Goal: Task Accomplishment & Management: Use online tool/utility

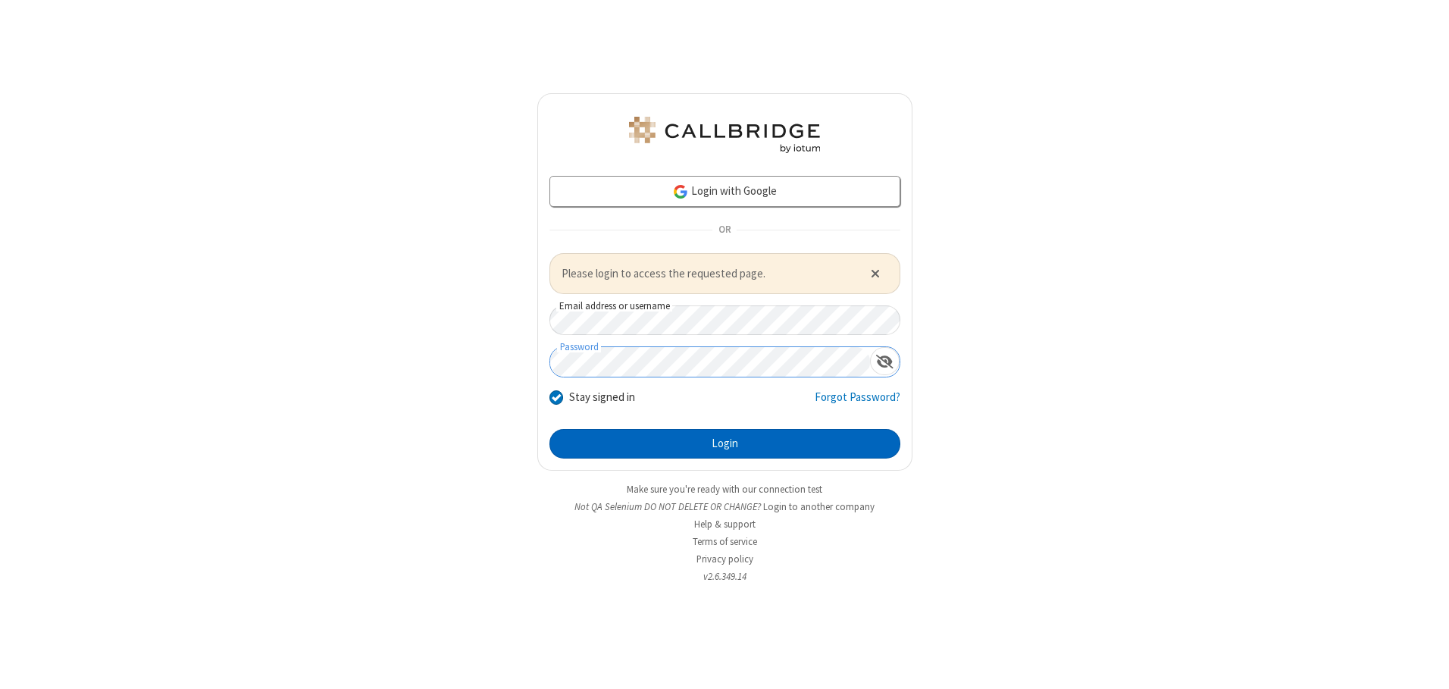
click at [724, 443] on button "Login" at bounding box center [724, 444] width 351 height 30
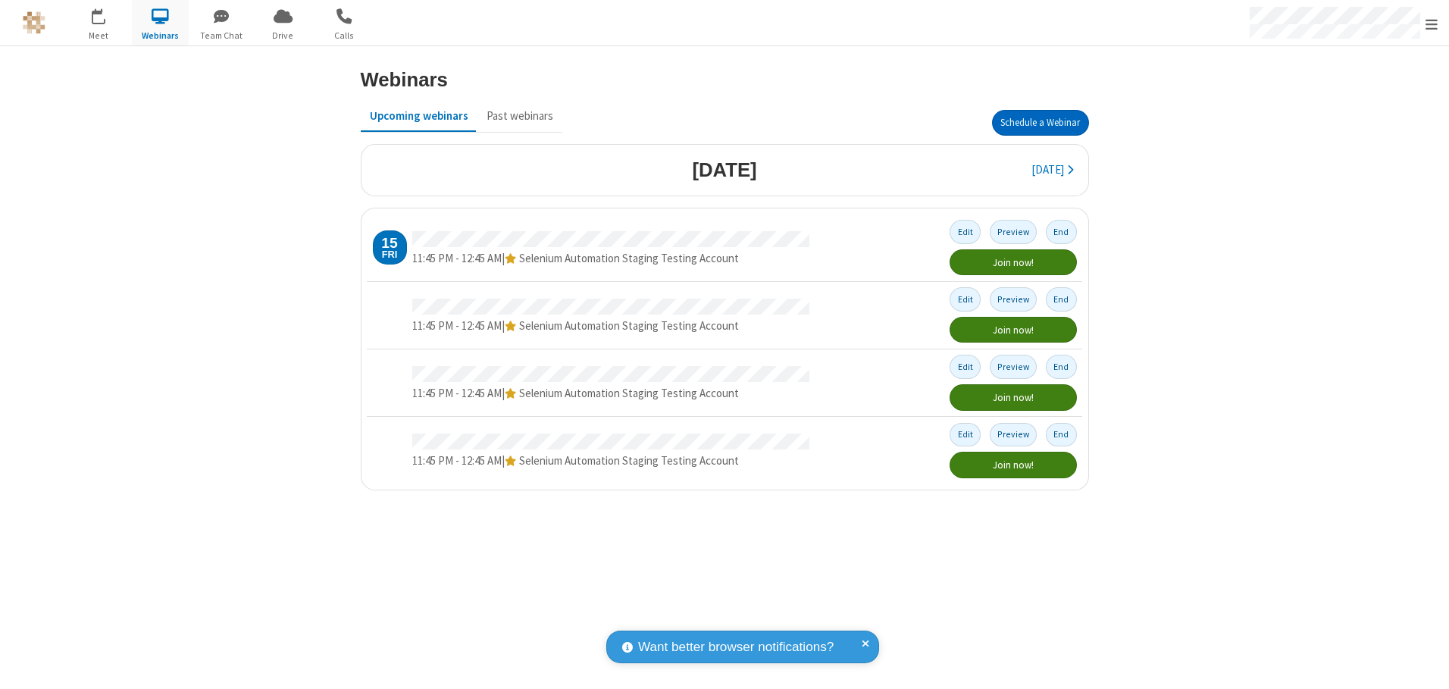
click at [1040, 123] on button "Schedule a Webinar" at bounding box center [1040, 123] width 97 height 26
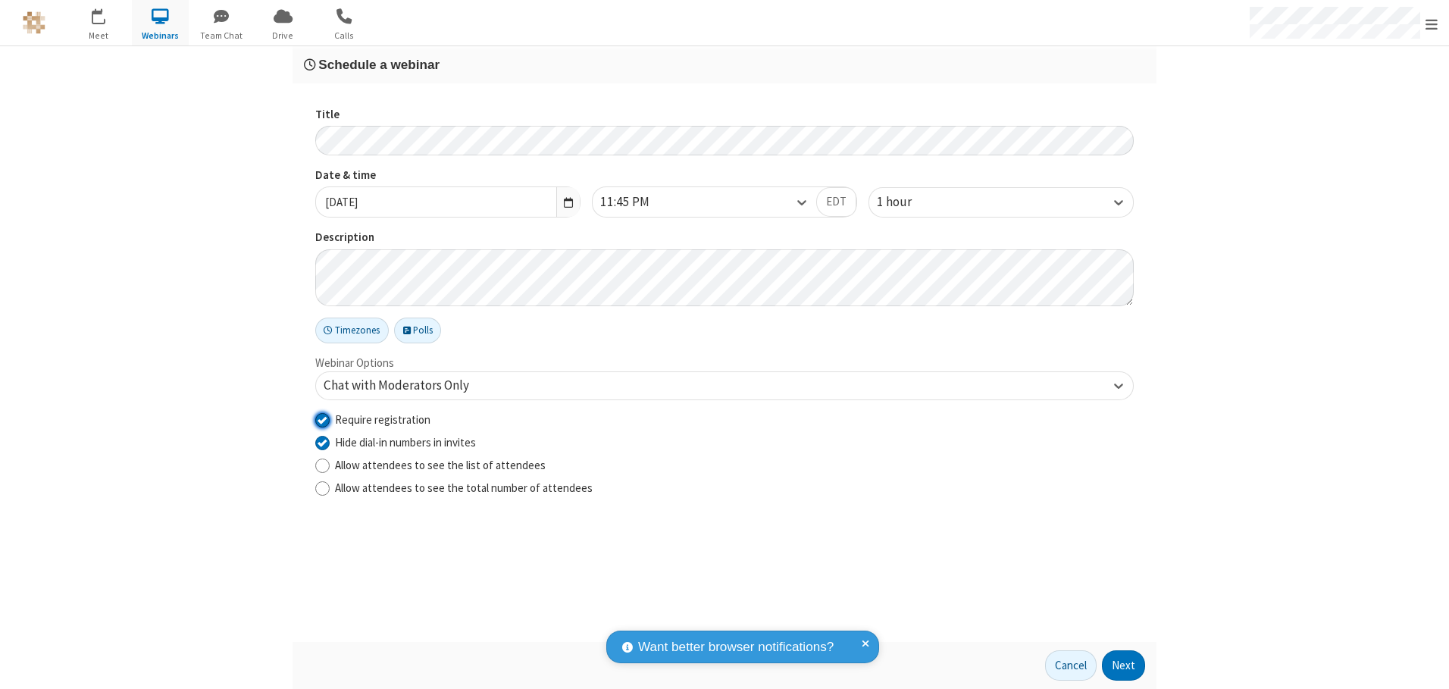
click at [322, 419] on input "Require registration" at bounding box center [322, 419] width 14 height 16
checkbox input "false"
click at [1124, 665] on button "Next" at bounding box center [1123, 665] width 43 height 30
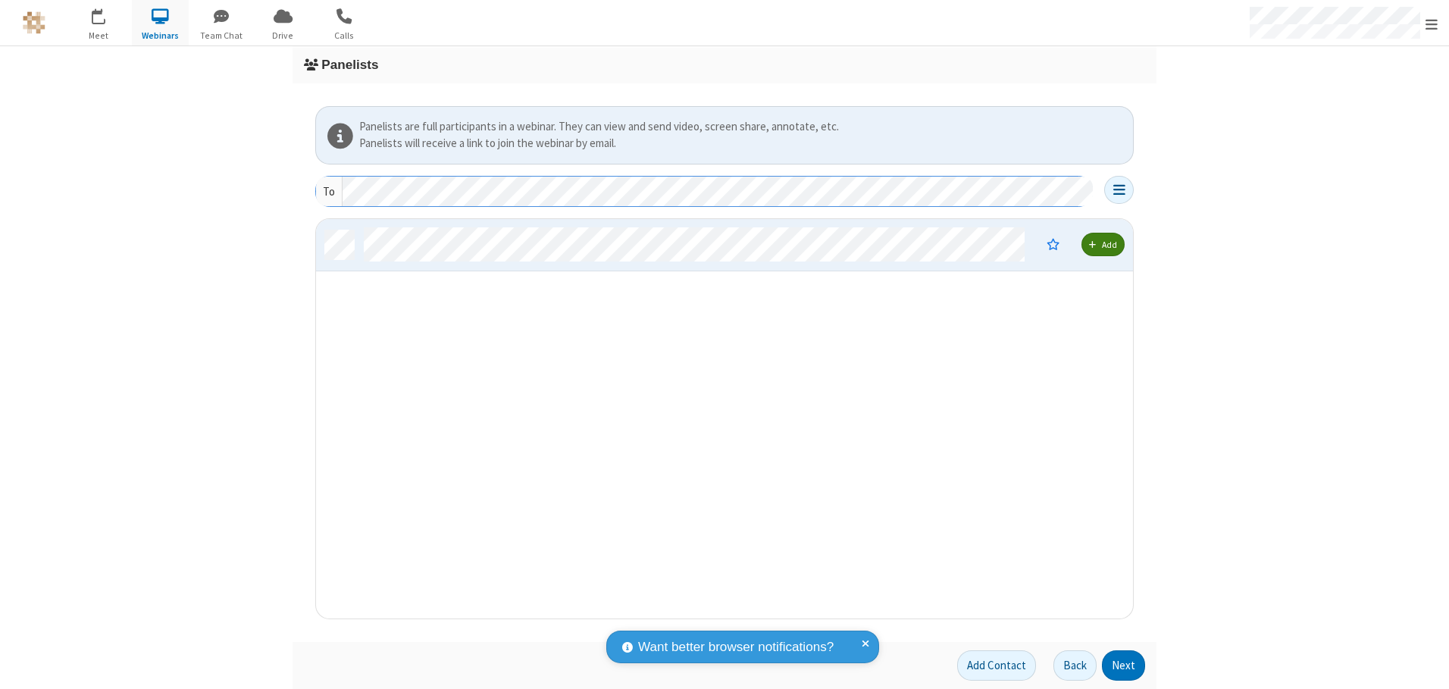
scroll to position [388, 805]
click at [1124, 665] on button "Next" at bounding box center [1123, 665] width 43 height 30
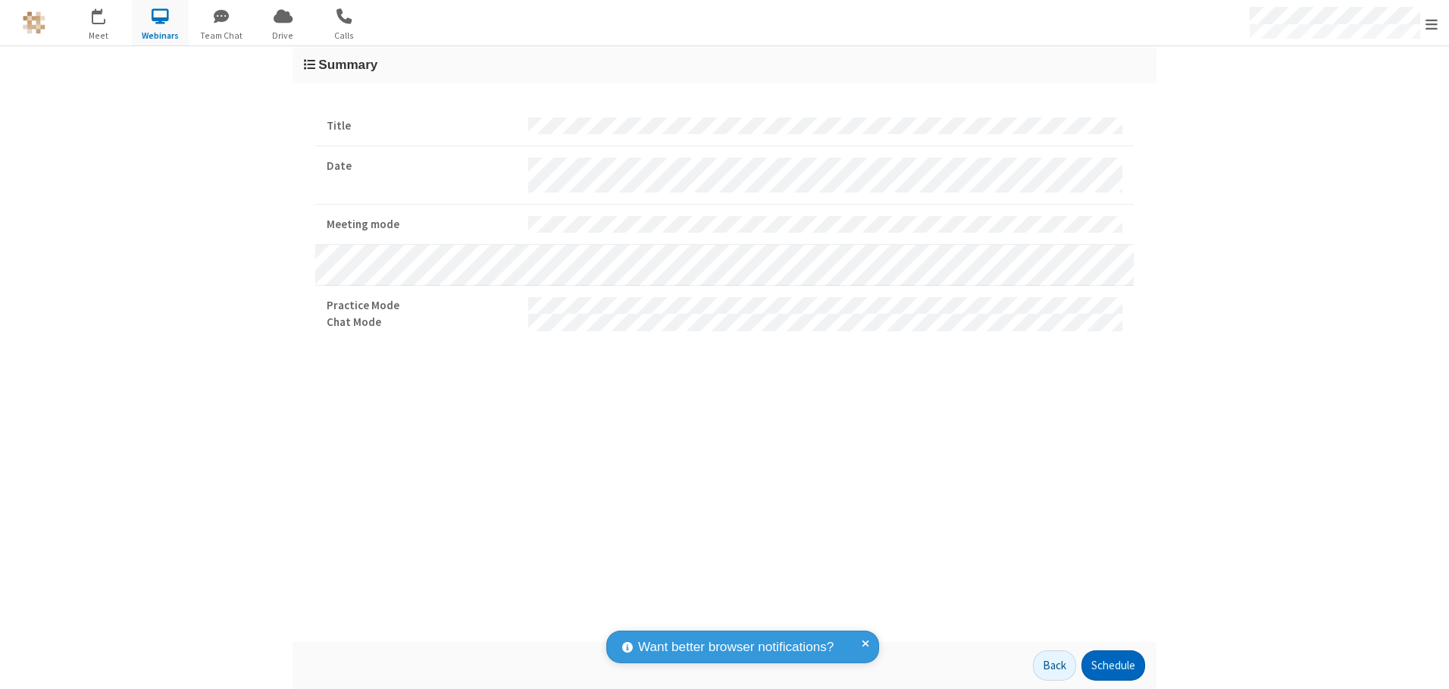
click at [1112, 665] on button "Schedule" at bounding box center [1113, 665] width 64 height 30
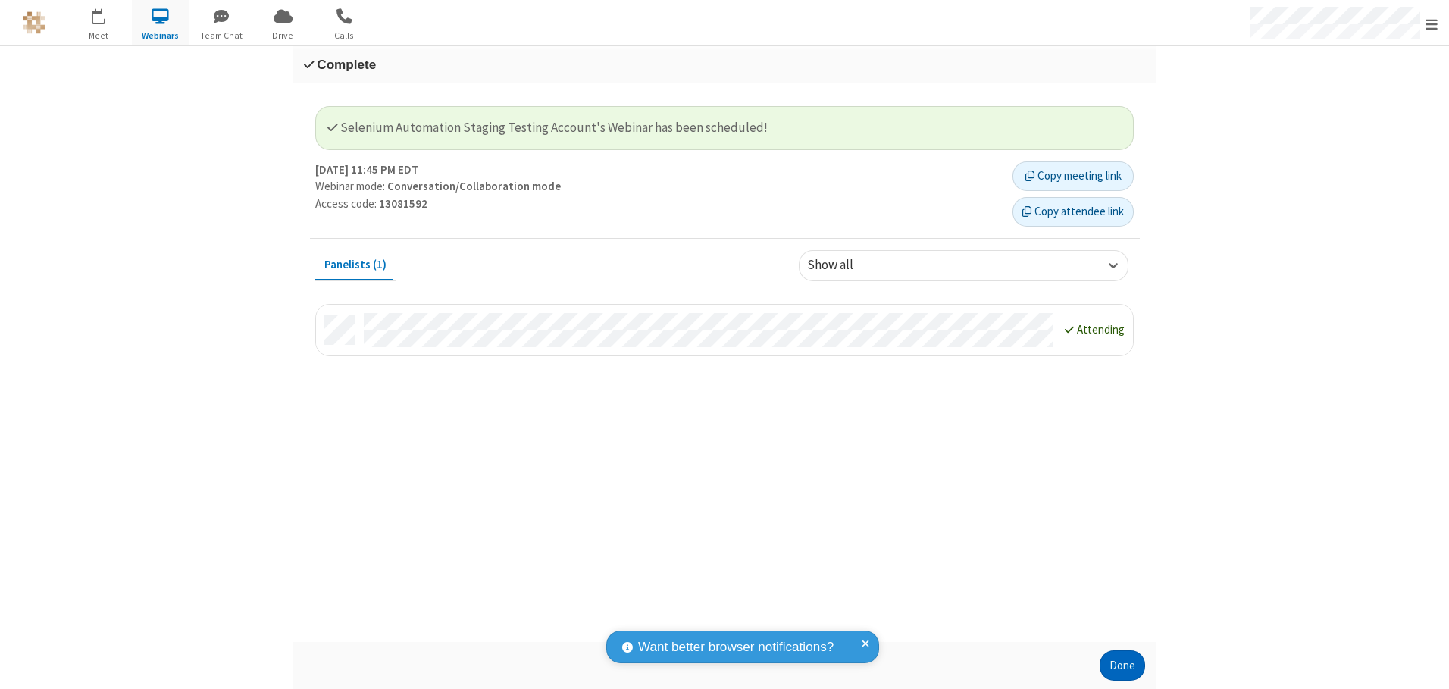
click at [1122, 665] on button "Done" at bounding box center [1121, 665] width 45 height 30
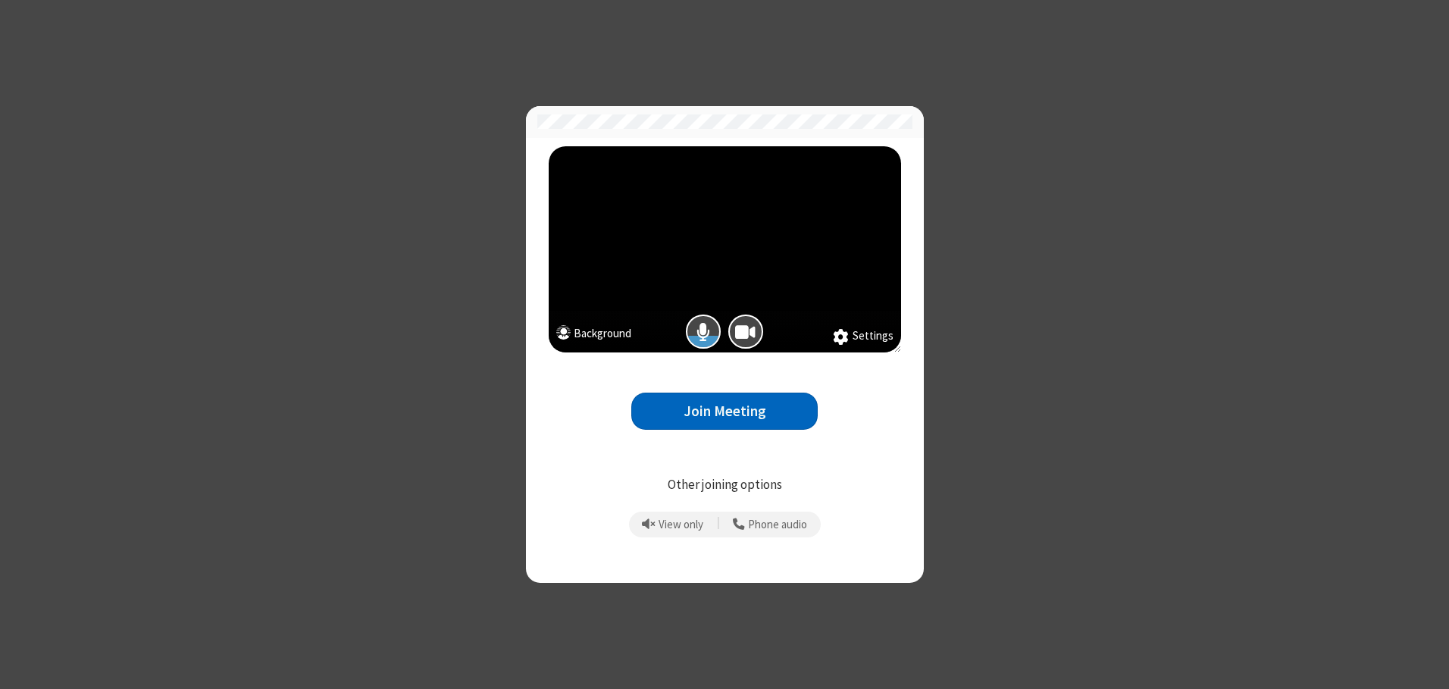
click at [724, 411] on button "Join Meeting" at bounding box center [724, 411] width 186 height 37
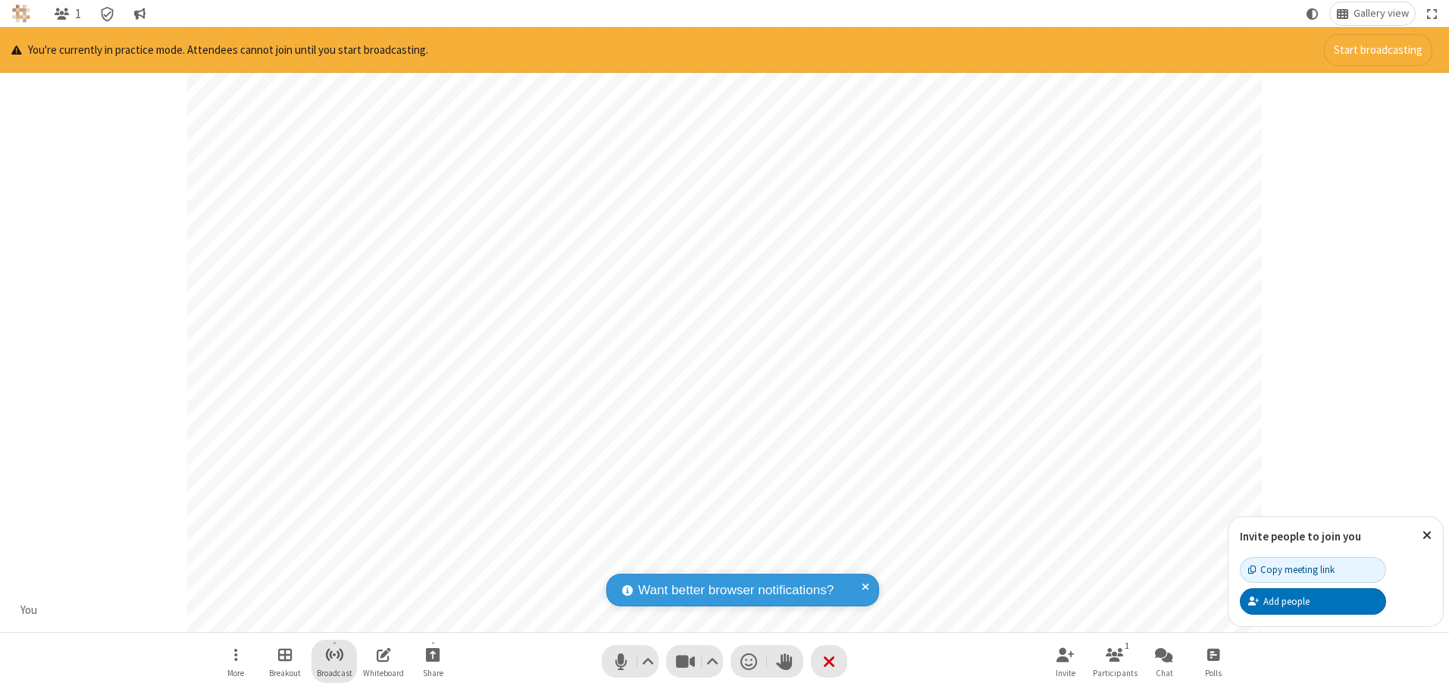
click at [333, 654] on span "Start broadcast" at bounding box center [334, 654] width 19 height 19
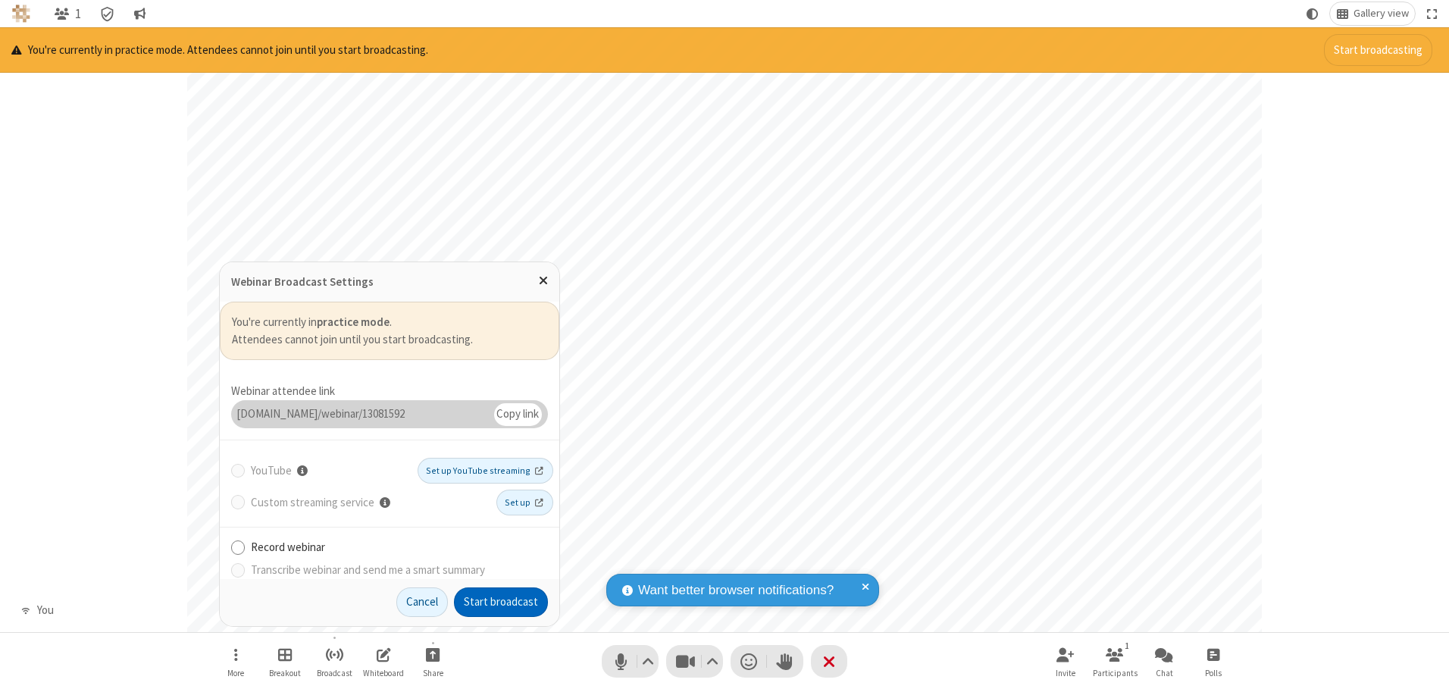
click at [501, 602] on button "Start broadcast" at bounding box center [501, 602] width 94 height 30
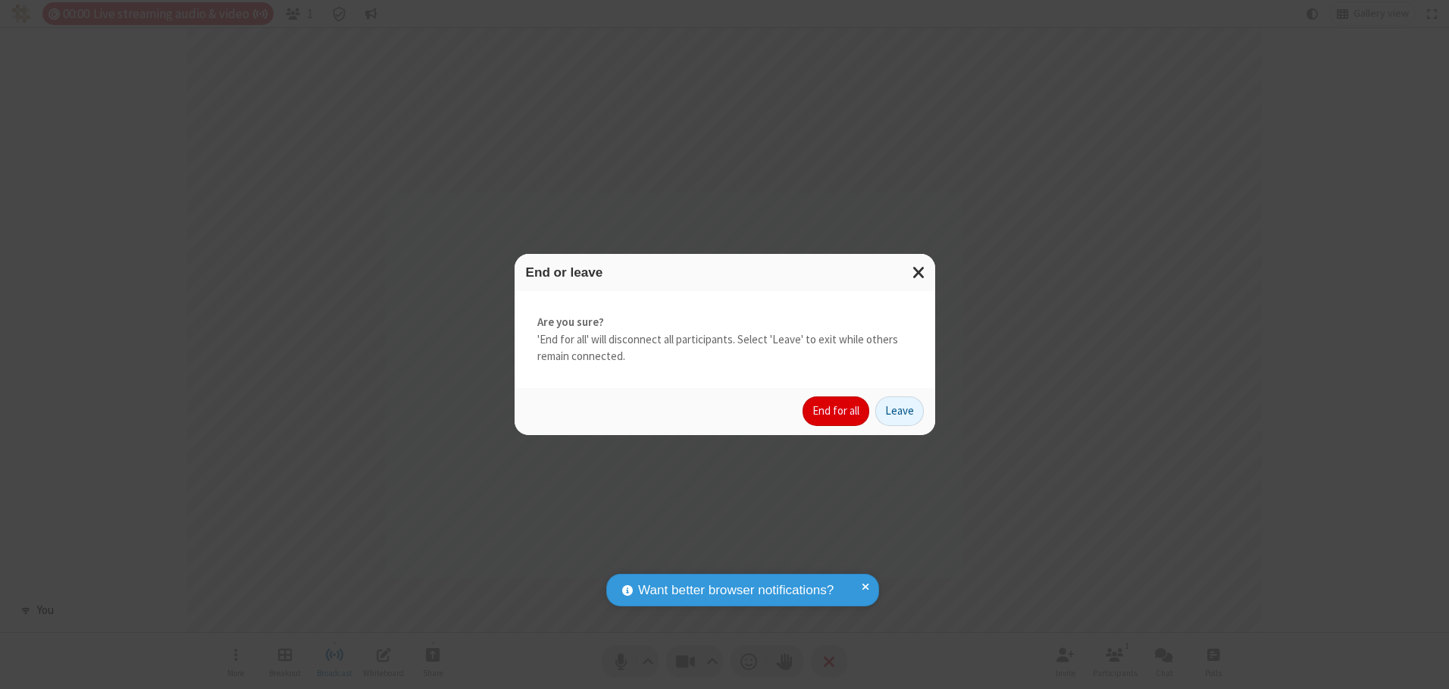
click at [837, 411] on button "End for all" at bounding box center [835, 411] width 67 height 30
